Goal: Task Accomplishment & Management: Use online tool/utility

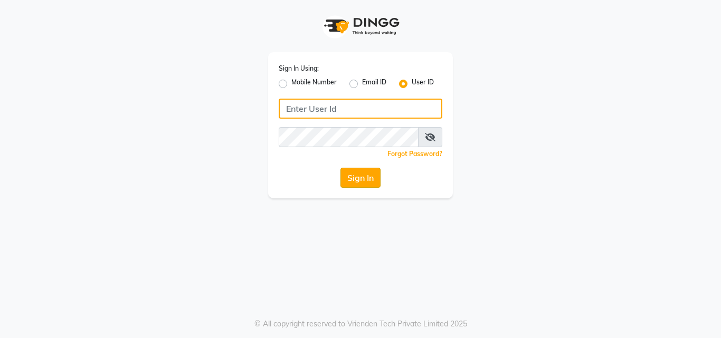
type input "pallavi_unisex"
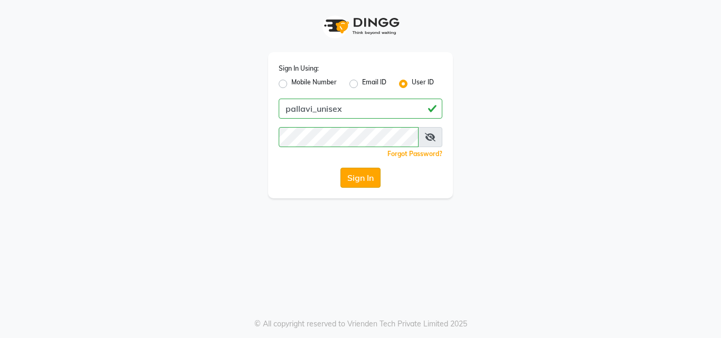
click at [359, 181] on button "Sign In" at bounding box center [361, 178] width 40 height 20
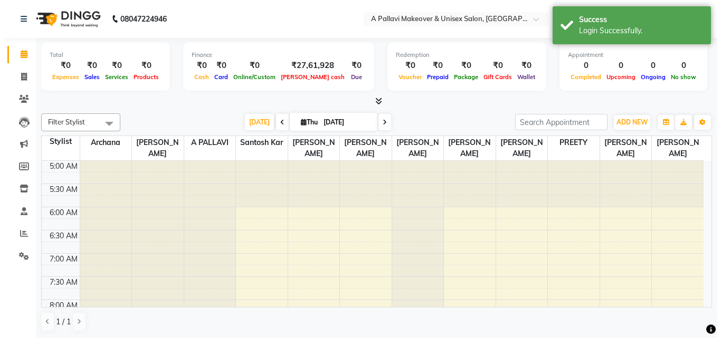
scroll to position [47, 0]
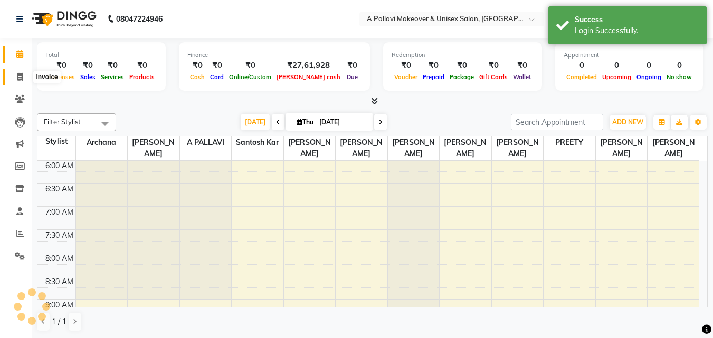
click at [25, 80] on span at bounding box center [20, 77] width 18 height 12
select select "service"
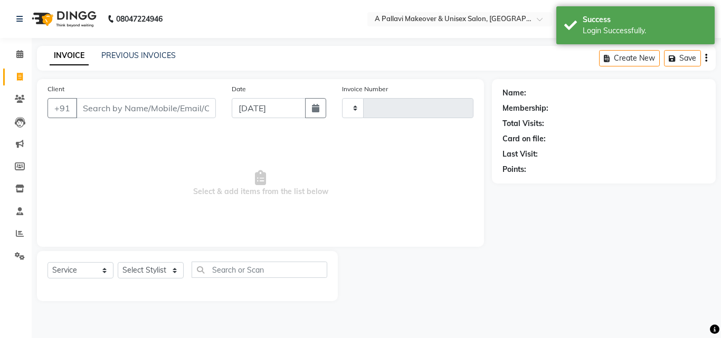
type input "1529"
select select "3573"
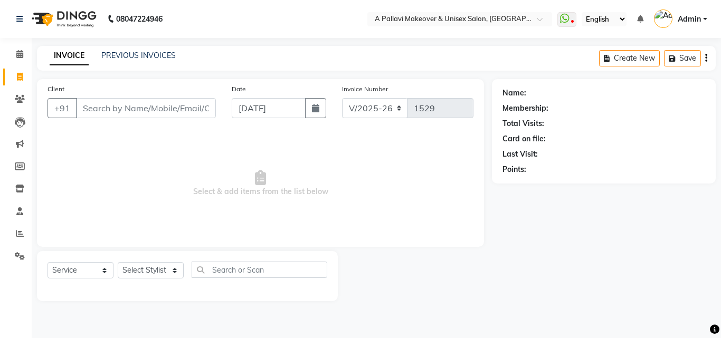
drag, startPoint x: 156, startPoint y: 193, endPoint x: 159, endPoint y: 234, distance: 41.3
click at [159, 234] on span "Select & add items from the list below" at bounding box center [261, 184] width 426 height 106
click at [244, 110] on input "[DATE]" at bounding box center [269, 108] width 74 height 20
select select "9"
select select "2025"
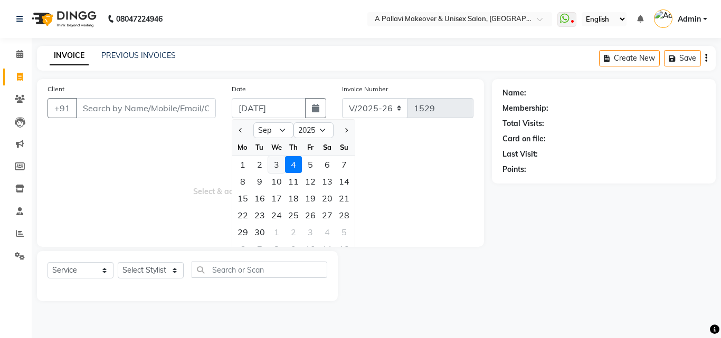
click at [279, 172] on div "3" at bounding box center [276, 164] width 17 height 17
type input "[DATE]"
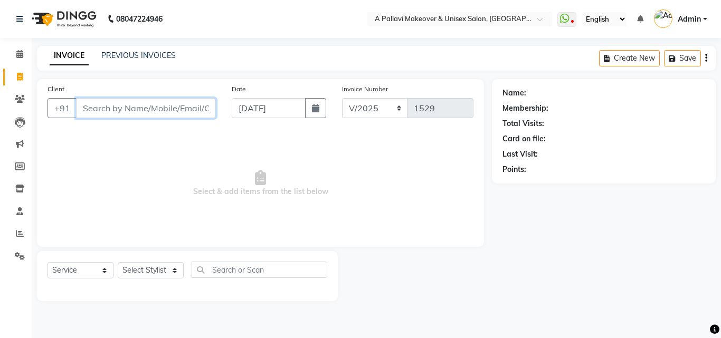
click at [151, 106] on input "Client" at bounding box center [146, 108] width 140 height 20
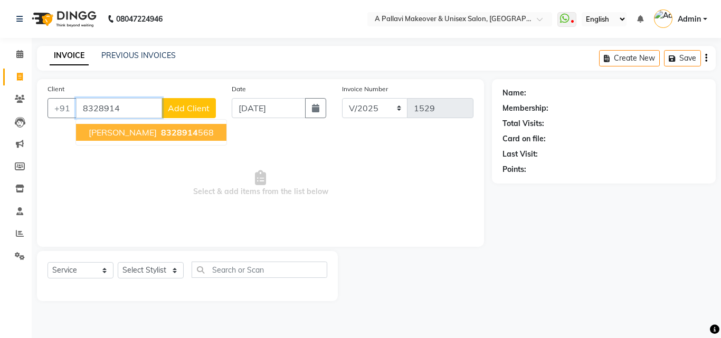
click at [136, 131] on span "[PERSON_NAME]" at bounding box center [123, 132] width 68 height 11
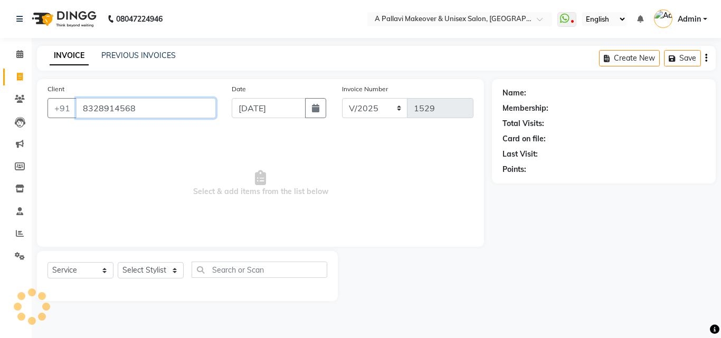
type input "8328914568"
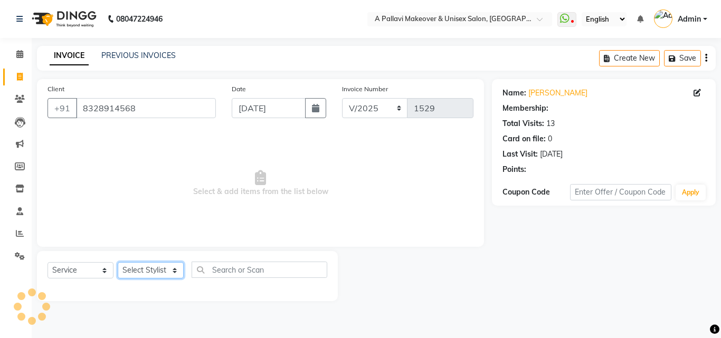
click at [153, 269] on select "Select Stylist [PERSON_NAME] A PALLAVI Archana [PERSON_NAME] [PERSON_NAME] [PER…" at bounding box center [151, 270] width 66 height 16
select select "1: Object"
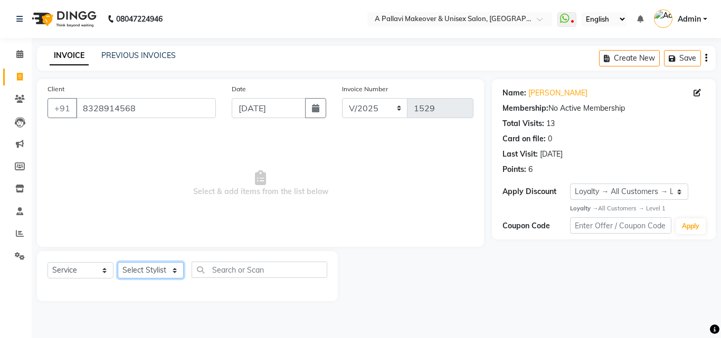
select select "68912"
click at [118, 262] on select "Select Stylist [PERSON_NAME] A PALLAVI Archana [PERSON_NAME] [PERSON_NAME] [PER…" at bounding box center [151, 270] width 66 height 16
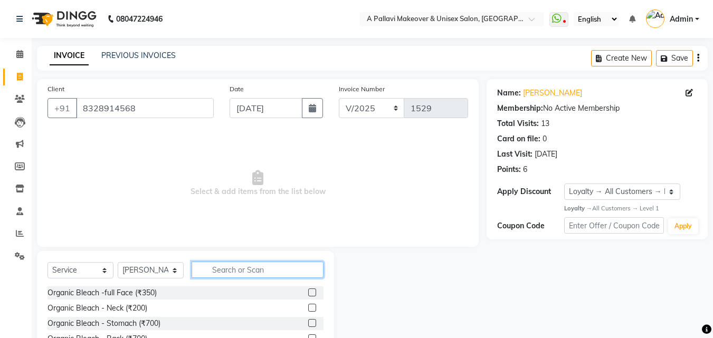
click at [212, 267] on input "text" at bounding box center [258, 270] width 132 height 16
click at [223, 262] on input "text" at bounding box center [258, 270] width 132 height 16
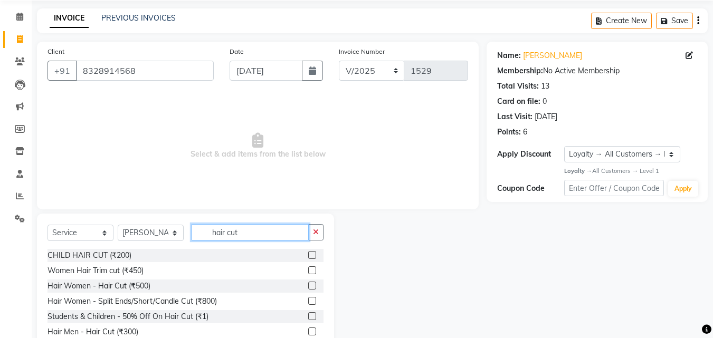
scroll to position [84, 0]
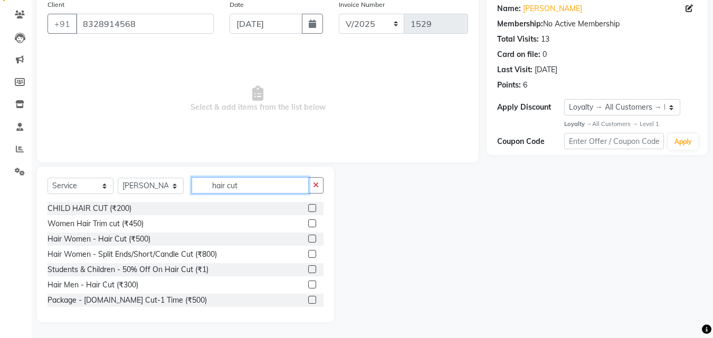
click at [253, 187] on input "hair cut" at bounding box center [250, 185] width 117 height 16
type input "h"
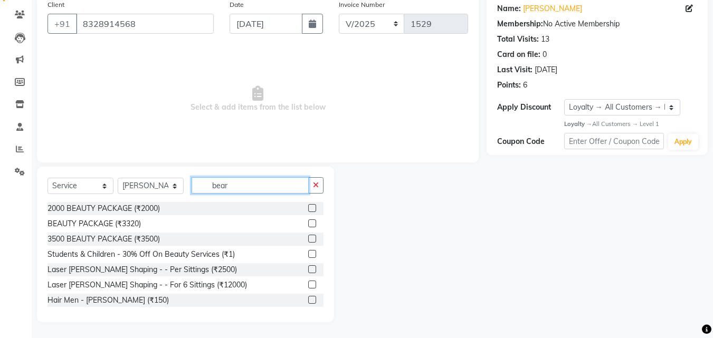
scroll to position [40, 0]
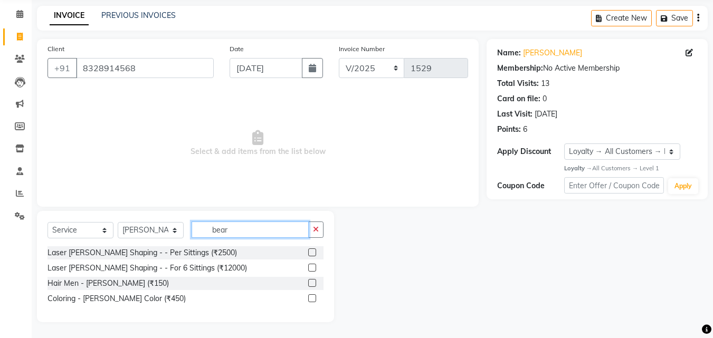
type input "bear"
click at [312, 279] on label at bounding box center [312, 283] width 8 height 8
click at [312, 280] on input "checkbox" at bounding box center [311, 283] width 7 height 7
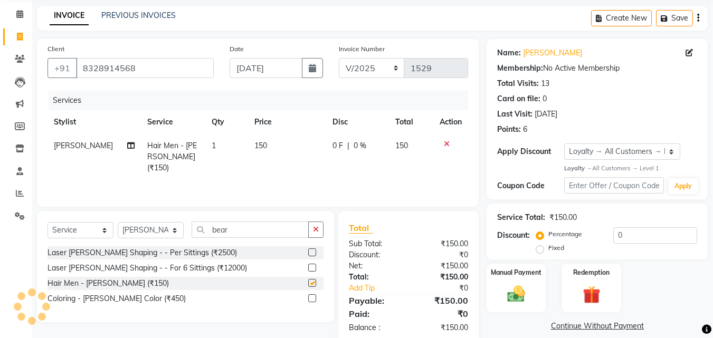
checkbox input "false"
click at [272, 157] on td "150" at bounding box center [287, 157] width 78 height 46
select select "68912"
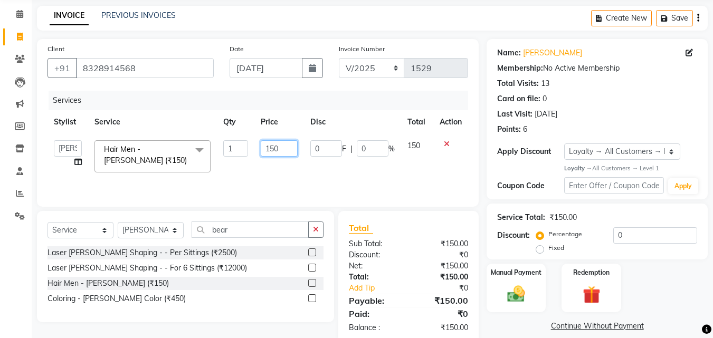
click at [281, 146] on input "150" at bounding box center [279, 148] width 36 height 16
type input "1"
type input "100"
click at [267, 184] on div "Services Stylist Service Qty Price Disc Total Action [PERSON_NAME] A PALLAVI Ar…" at bounding box center [258, 144] width 421 height 106
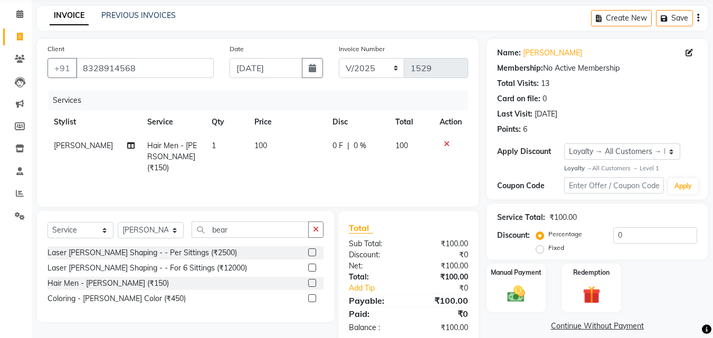
click at [258, 239] on div "Select Service Product Membership Package Voucher Prepaid Gift Card Select Styl…" at bounding box center [186, 234] width 276 height 25
click at [255, 228] on input "bear" at bounding box center [250, 230] width 117 height 16
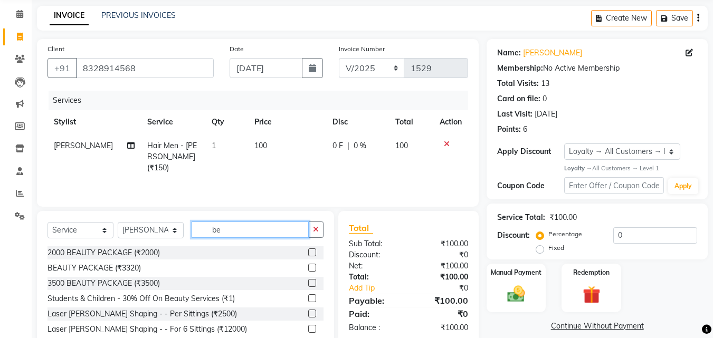
type input "b"
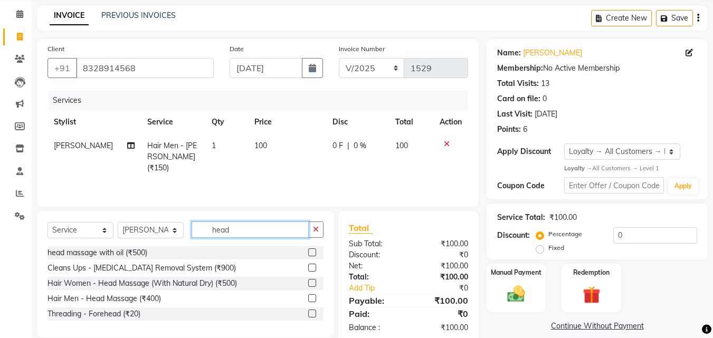
type input "head"
click at [314, 298] on label at bounding box center [312, 299] width 8 height 8
click at [314, 298] on input "checkbox" at bounding box center [311, 299] width 7 height 7
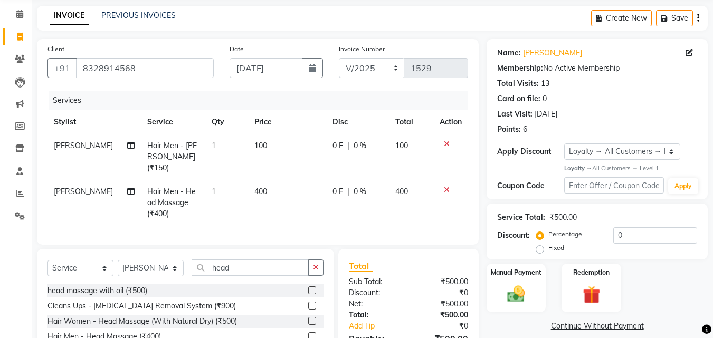
checkbox input "false"
click at [290, 188] on td "400" at bounding box center [287, 203] width 78 height 46
select select "68912"
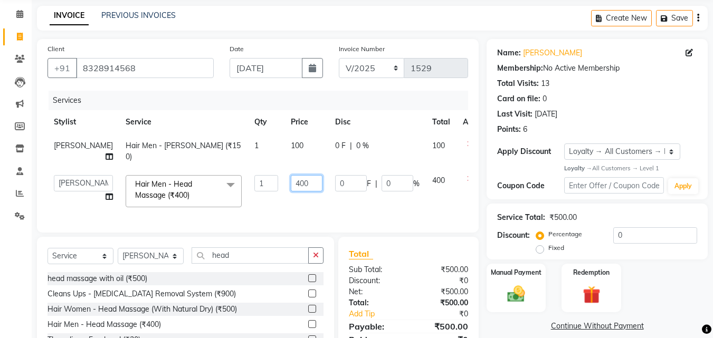
click at [291, 185] on input "400" at bounding box center [307, 183] width 32 height 16
type input "4"
type input "300"
click at [322, 202] on tr "[PERSON_NAME] A PALLAVI Archana [PERSON_NAME] [PERSON_NAME] [PERSON_NAME] [PERS…" at bounding box center [270, 191] width 444 height 45
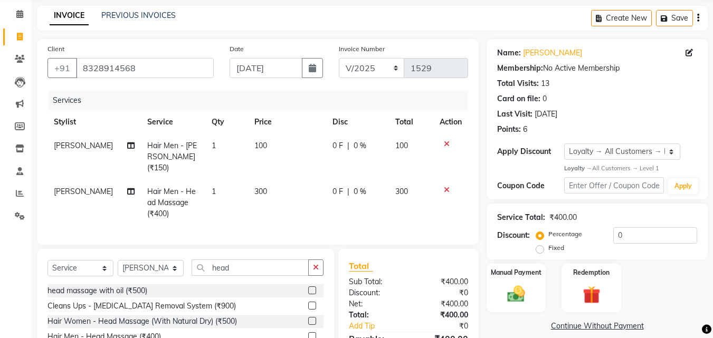
click at [79, 186] on td "[PERSON_NAME]" at bounding box center [94, 203] width 93 height 46
select select "68912"
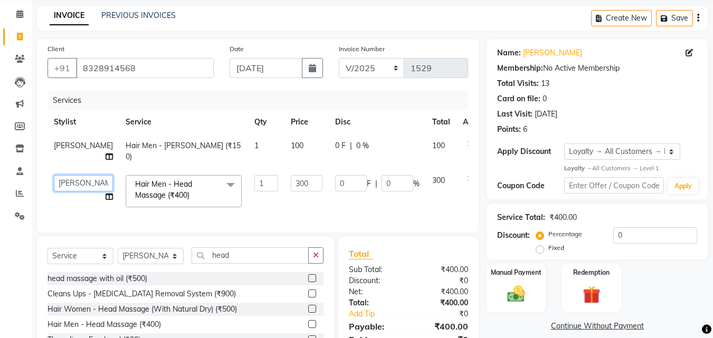
click at [73, 181] on select "[PERSON_NAME] A PALLAVI Archana [PERSON_NAME] [PERSON_NAME] [PERSON_NAME] [PERS…" at bounding box center [83, 183] width 59 height 16
select select "64341"
click at [248, 207] on td "1" at bounding box center [266, 191] width 36 height 45
click at [512, 290] on img at bounding box center [517, 294] width 30 height 21
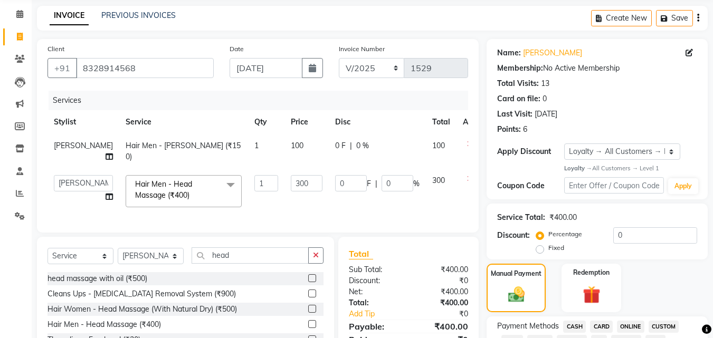
click at [635, 321] on span "ONLINE" at bounding box center [630, 327] width 27 height 12
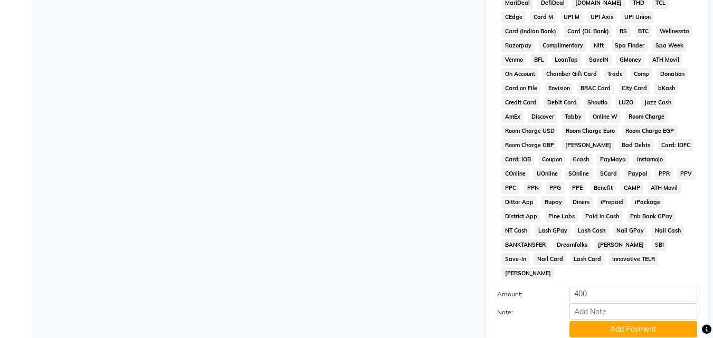
scroll to position [503, 0]
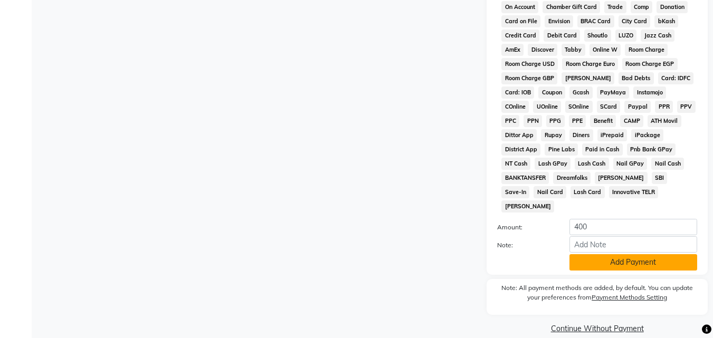
click at [620, 255] on button "Add Payment" at bounding box center [634, 263] width 128 height 16
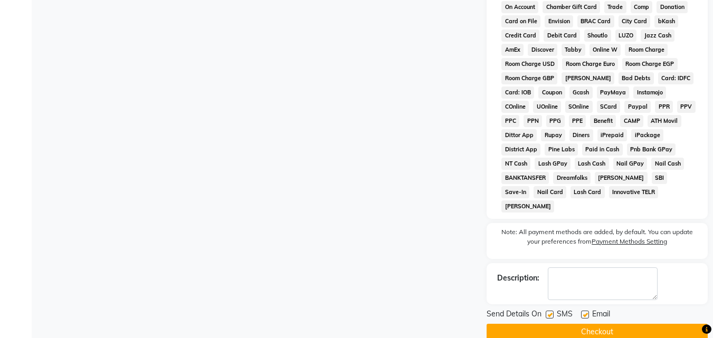
click at [549, 311] on label at bounding box center [550, 315] width 8 height 8
click at [549, 312] on input "checkbox" at bounding box center [549, 315] width 7 height 7
checkbox input "false"
click at [585, 311] on label at bounding box center [585, 315] width 8 height 8
click at [585, 312] on input "checkbox" at bounding box center [584, 315] width 7 height 7
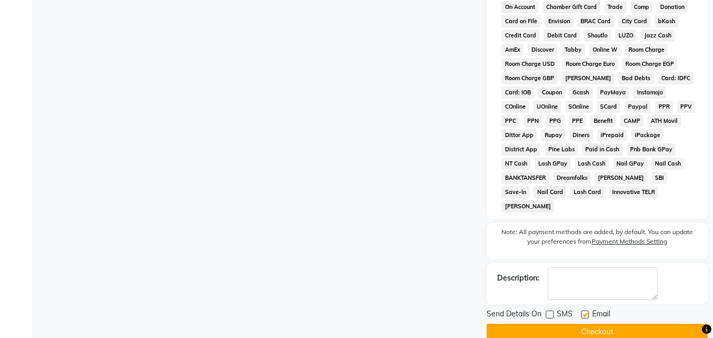
checkbox input "false"
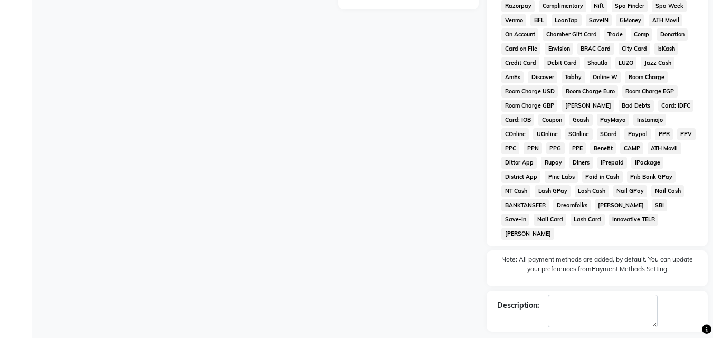
scroll to position [506, 0]
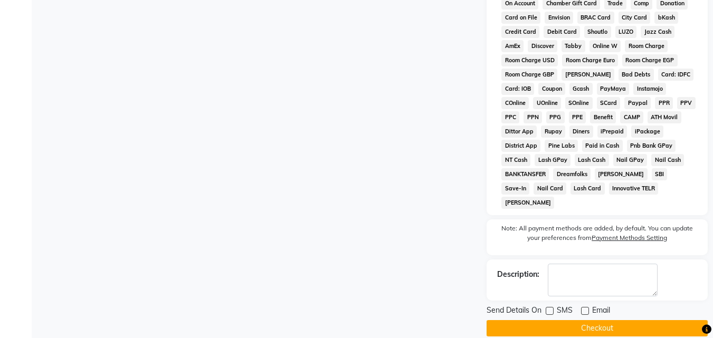
click at [564, 321] on button "Checkout" at bounding box center [597, 329] width 221 height 16
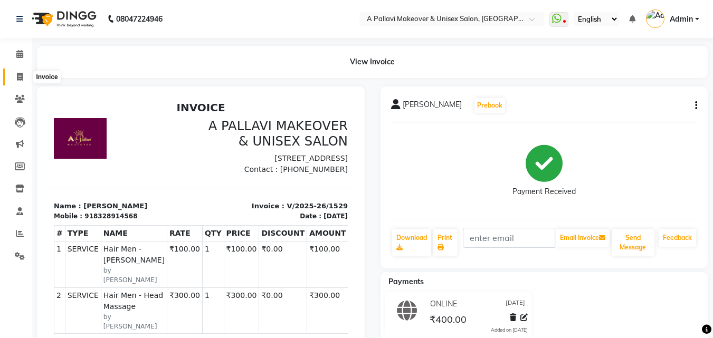
click at [21, 78] on icon at bounding box center [20, 77] width 6 height 8
select select "service"
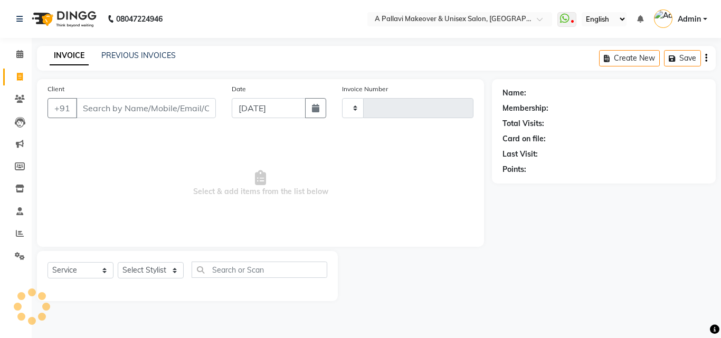
type input "1530"
select select "3573"
click at [127, 55] on link "PREVIOUS INVOICES" at bounding box center [138, 56] width 74 height 10
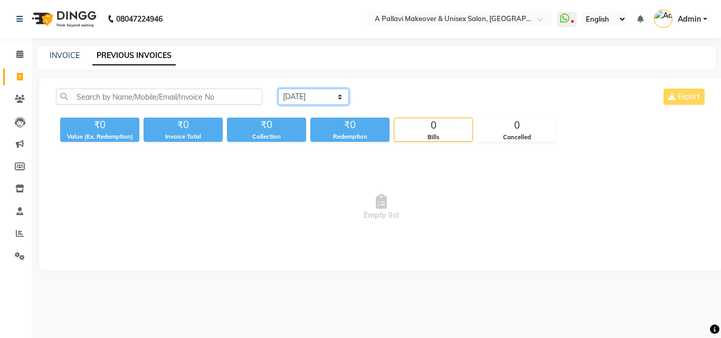
click at [334, 99] on select "[DATE] [DATE] Custom Range" at bounding box center [313, 97] width 71 height 16
click at [334, 95] on select "[DATE] [DATE] Custom Range" at bounding box center [313, 97] width 71 height 16
click at [341, 99] on select "[DATE] [DATE] Custom Range" at bounding box center [313, 97] width 71 height 16
select select "[DATE]"
click at [278, 89] on select "[DATE] [DATE] Custom Range" at bounding box center [313, 97] width 71 height 16
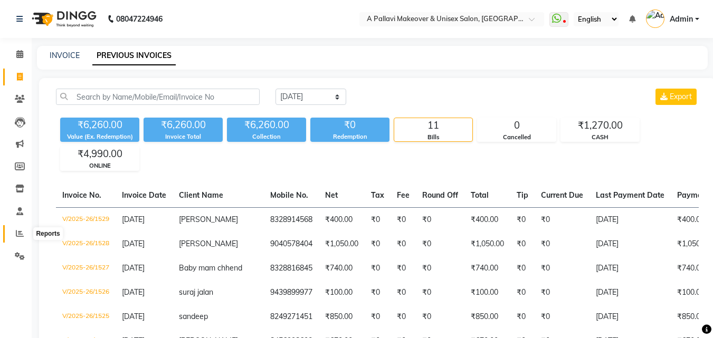
click at [17, 233] on icon at bounding box center [20, 234] width 8 height 8
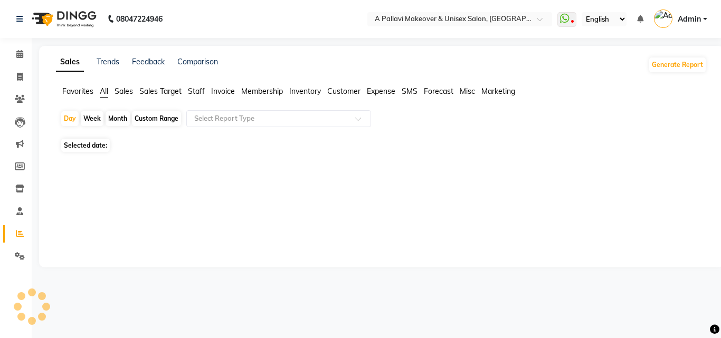
click at [163, 120] on div "Custom Range" at bounding box center [156, 118] width 49 height 15
select select "9"
select select "2025"
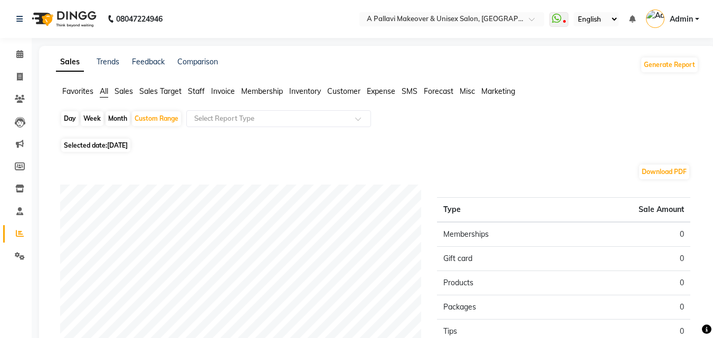
click at [196, 91] on span "Staff" at bounding box center [196, 92] width 17 height 10
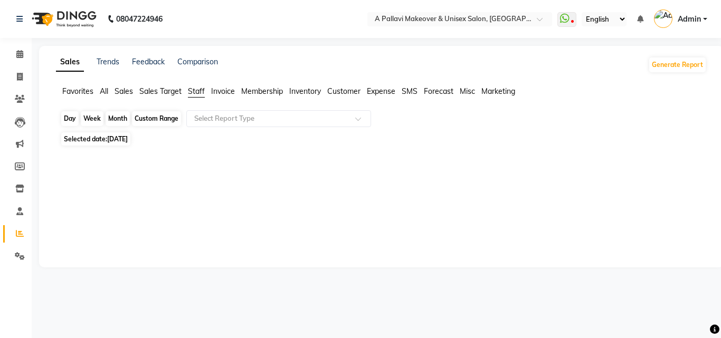
click at [146, 126] on div "Custom Range" at bounding box center [156, 118] width 49 height 15
select select "9"
select select "2025"
click at [65, 157] on div at bounding box center [379, 208] width 655 height 118
click at [175, 121] on div "Custom Range" at bounding box center [156, 118] width 49 height 15
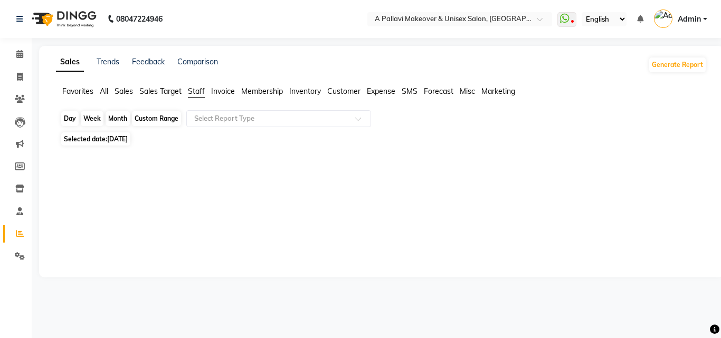
select select "9"
select select "2025"
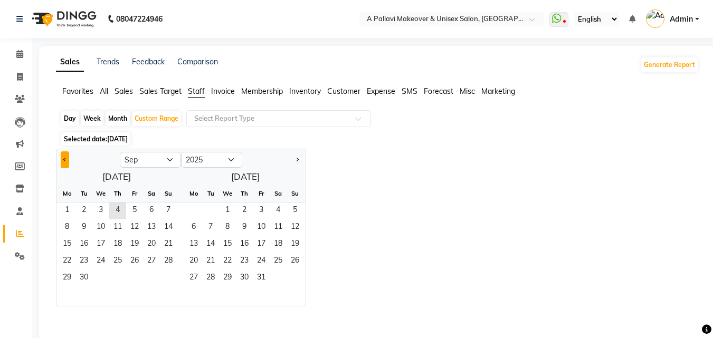
click at [61, 161] on button "Previous month" at bounding box center [65, 160] width 8 height 17
select select "8"
click at [135, 213] on span "1" at bounding box center [134, 211] width 17 height 17
click at [167, 275] on span "31" at bounding box center [168, 278] width 17 height 17
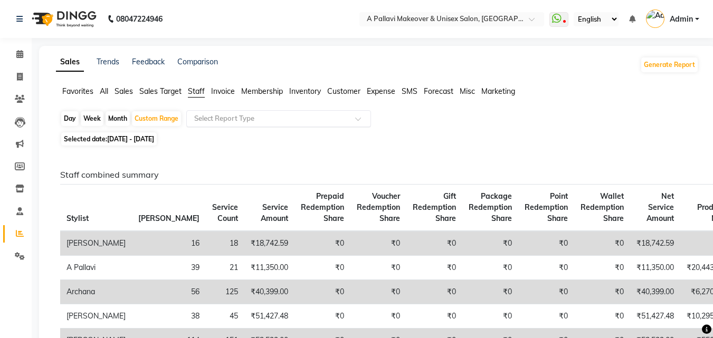
click at [218, 120] on input "text" at bounding box center [268, 119] width 152 height 11
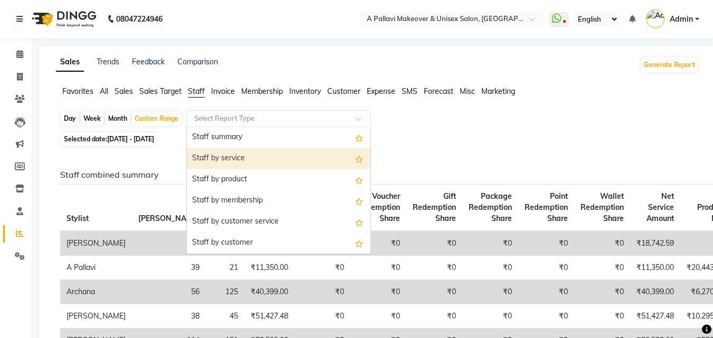
click at [238, 162] on div "Staff by service" at bounding box center [279, 158] width 184 height 21
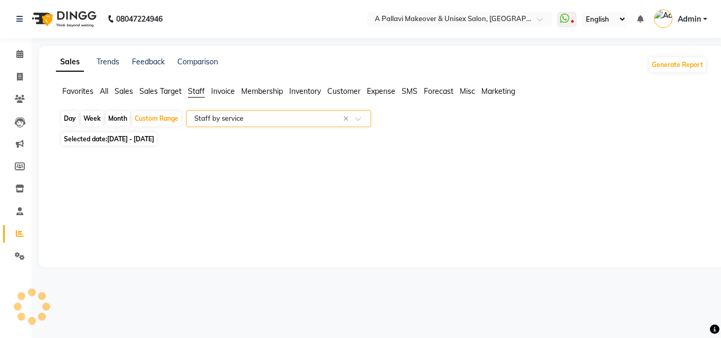
select select "full_report"
select select "csv"
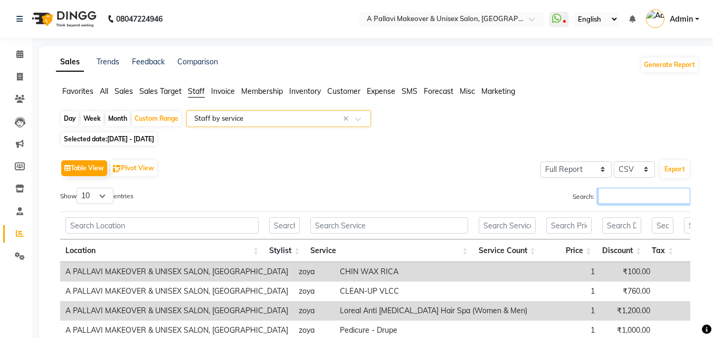
click at [607, 199] on input "Search:" at bounding box center [644, 196] width 92 height 16
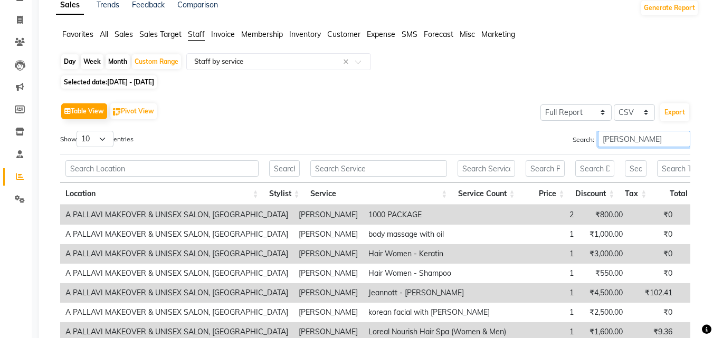
scroll to position [56, 0]
type input "[PERSON_NAME]"
click at [674, 116] on button "Export" at bounding box center [675, 113] width 29 height 18
click at [230, 60] on input "text" at bounding box center [268, 62] width 152 height 11
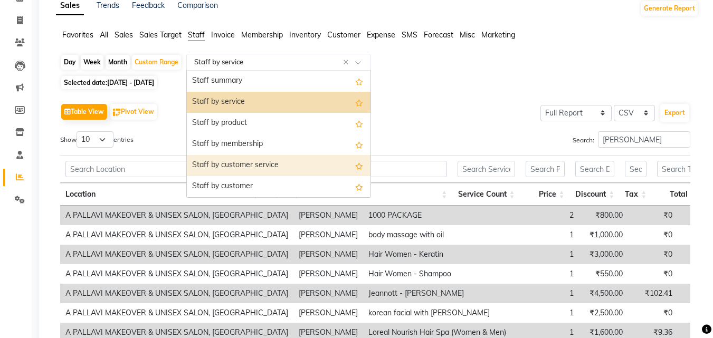
click at [248, 167] on div "Staff by customer service" at bounding box center [279, 165] width 184 height 21
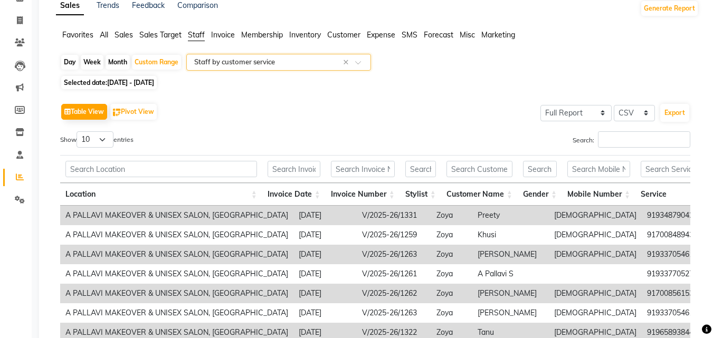
scroll to position [0, 0]
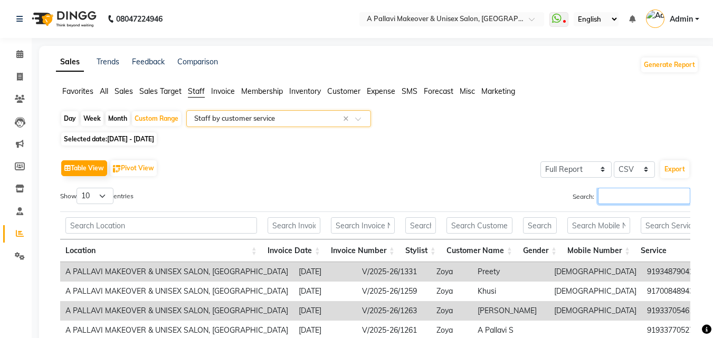
click at [665, 195] on input "Search:" at bounding box center [644, 196] width 92 height 16
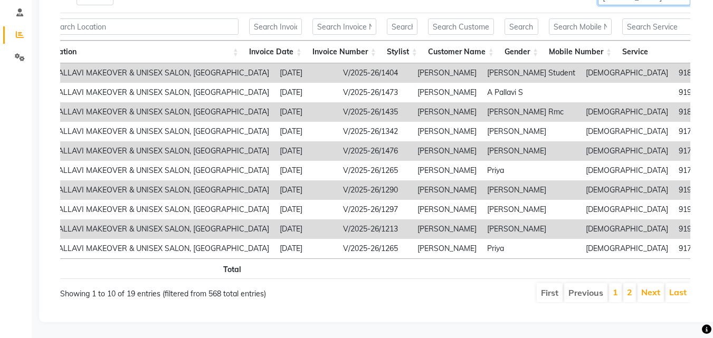
scroll to position [0, 31]
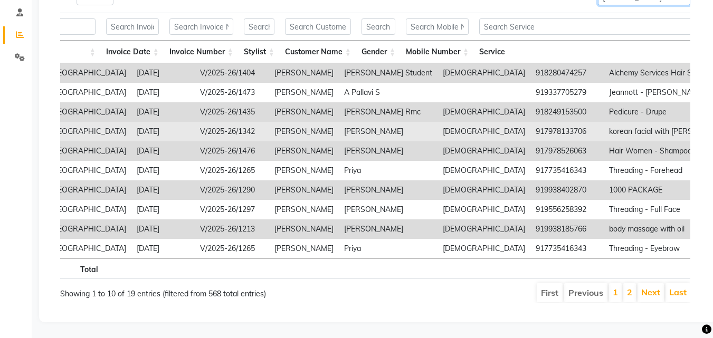
type input "[PERSON_NAME]"
click at [147, 122] on td "[DATE]" at bounding box center [162, 132] width 63 height 20
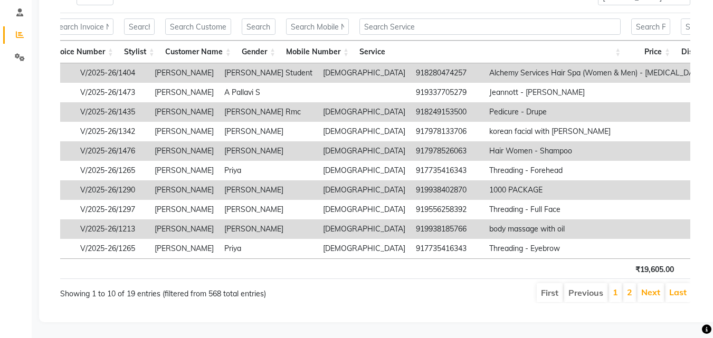
scroll to position [0, 363]
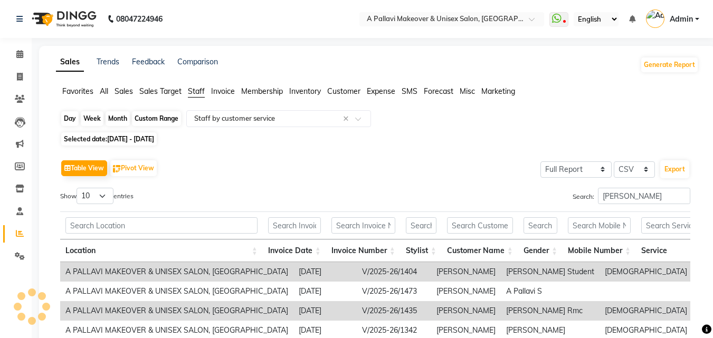
click at [177, 125] on div "Custom Range" at bounding box center [156, 118] width 49 height 15
select select "8"
select select "2025"
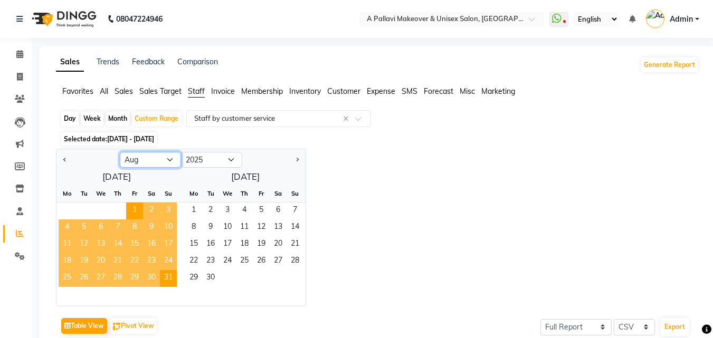
click at [169, 158] on select "Jan Feb Mar Apr May Jun [DATE] Aug Sep Oct Nov Dec" at bounding box center [150, 160] width 61 height 16
select select "9"
click at [120, 152] on select "Jan Feb Mar Apr May Jun [DATE] Aug Sep Oct Nov Dec" at bounding box center [150, 160] width 61 height 16
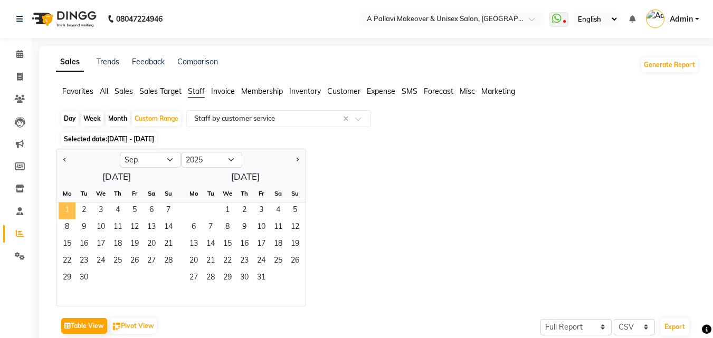
click at [69, 214] on span "1" at bounding box center [67, 211] width 17 height 17
click at [117, 214] on span "4" at bounding box center [117, 211] width 17 height 17
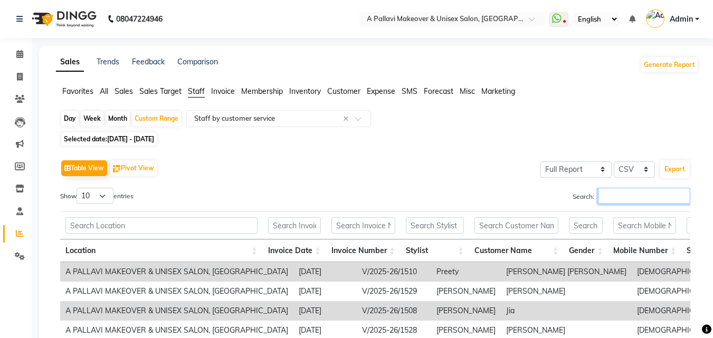
click at [644, 204] on input "Search:" at bounding box center [644, 196] width 92 height 16
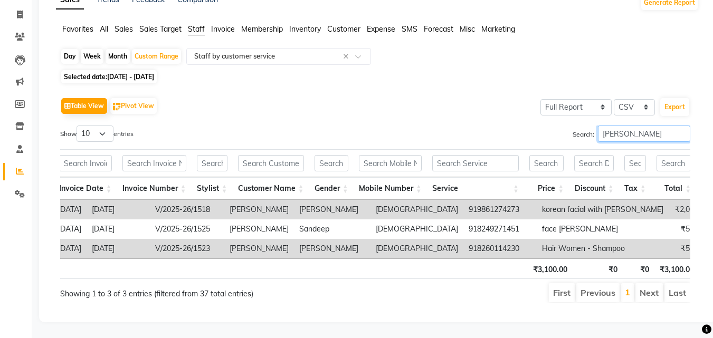
scroll to position [0, 206]
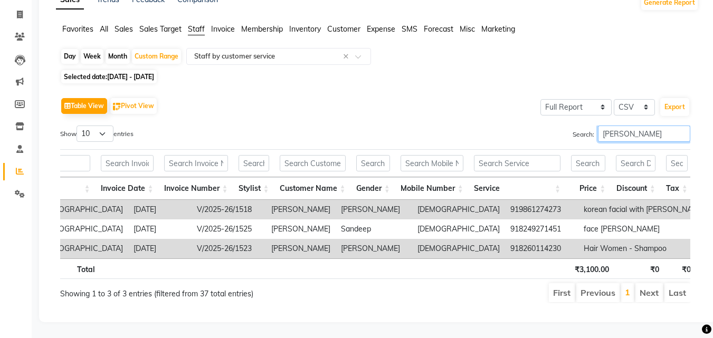
type input "[PERSON_NAME]"
